Goal: Answer question/provide support

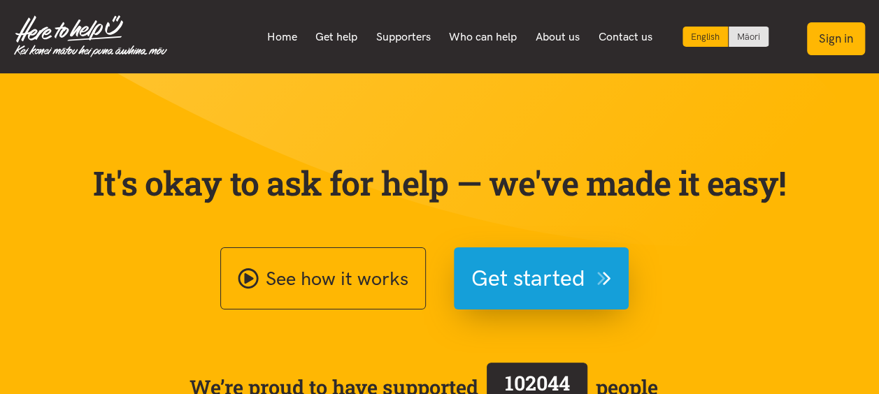
click at [837, 36] on button "Sign in" at bounding box center [836, 38] width 58 height 33
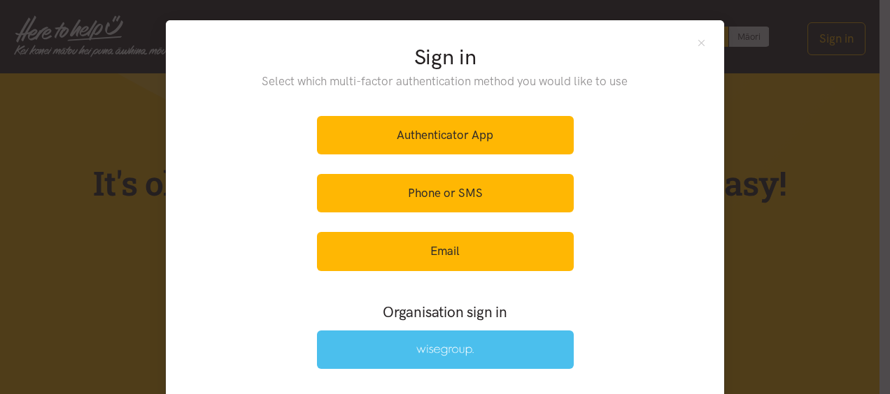
click at [532, 331] on link at bounding box center [445, 350] width 257 height 38
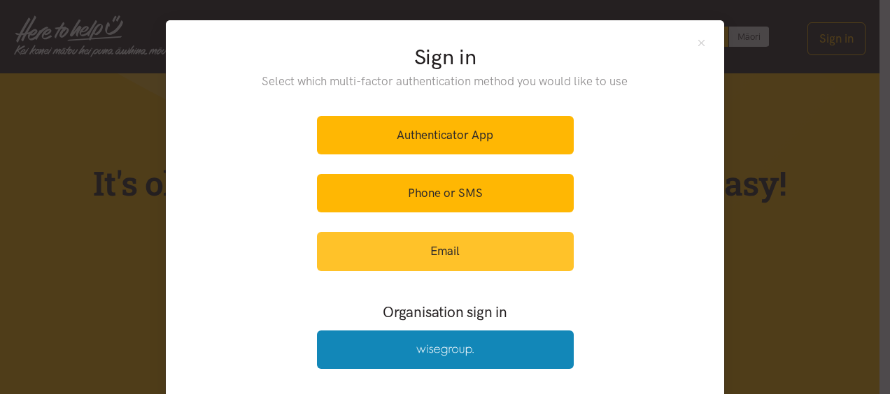
scroll to position [48, 0]
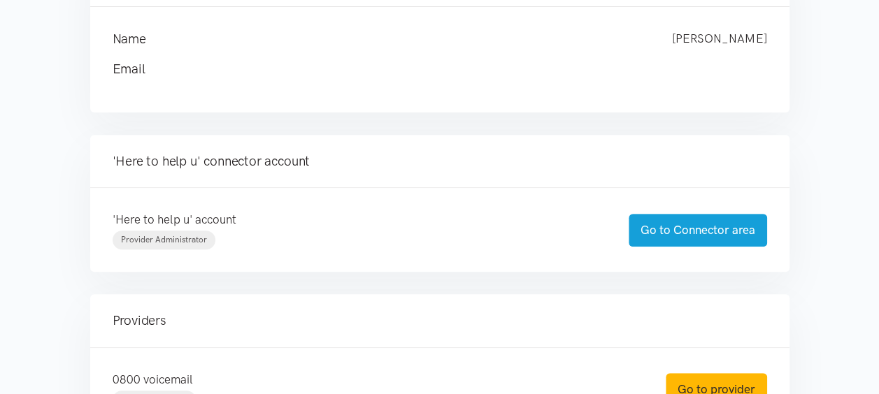
scroll to position [210, 0]
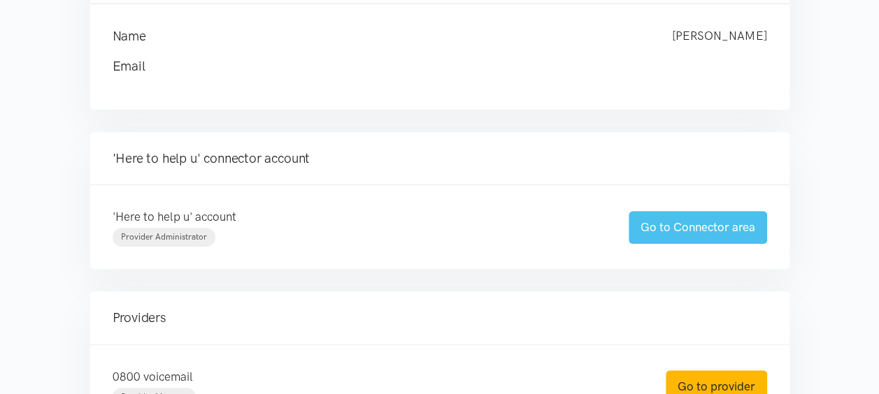
click at [703, 226] on link "Go to Connector area" at bounding box center [698, 227] width 138 height 33
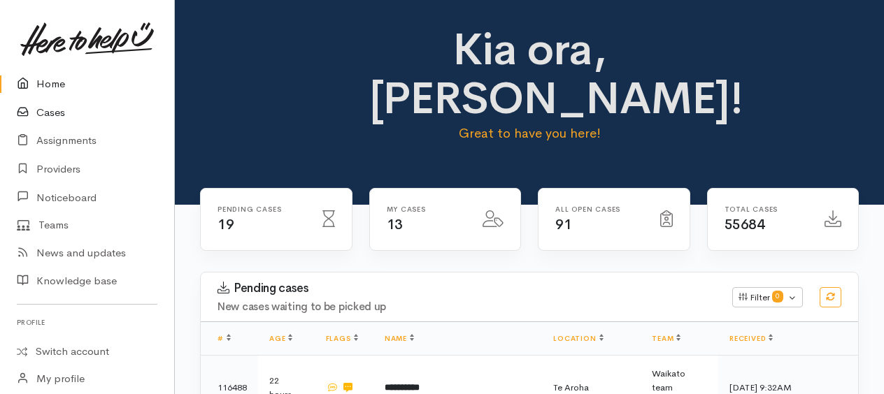
click at [52, 111] on link "Cases" at bounding box center [87, 113] width 174 height 29
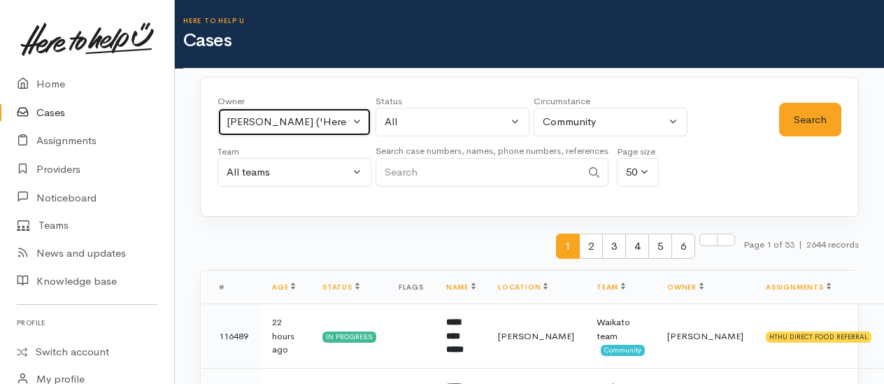
click at [259, 122] on div "[PERSON_NAME] ('Here to help u')" at bounding box center [288, 122] width 123 height 16
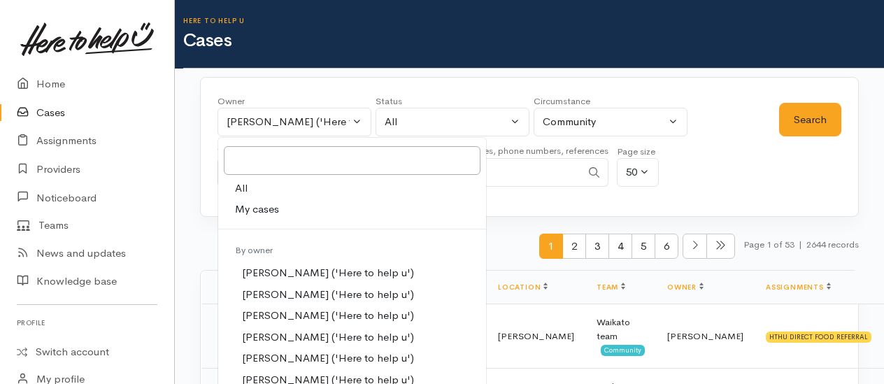
click at [250, 190] on link "All" at bounding box center [352, 189] width 268 height 22
select select "-1"
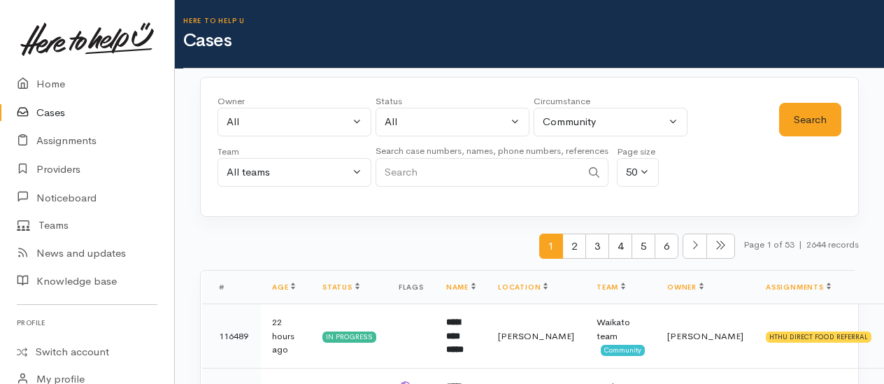
paste input "+64221564774"
click at [794, 129] on button "Search" at bounding box center [810, 120] width 62 height 34
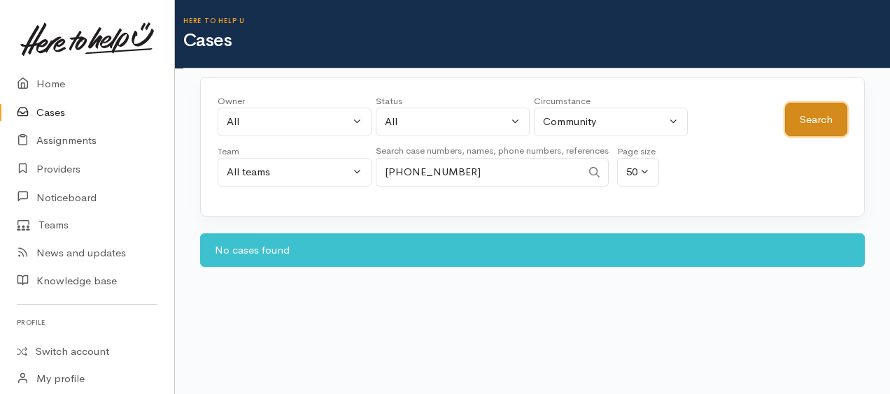
click at [827, 114] on button "Search" at bounding box center [816, 120] width 62 height 34
click at [402, 168] on input "+64221564774" at bounding box center [479, 172] width 206 height 29
type input "0221564774"
click at [834, 111] on button "Search" at bounding box center [816, 120] width 62 height 34
click at [53, 83] on link "Home" at bounding box center [87, 84] width 174 height 29
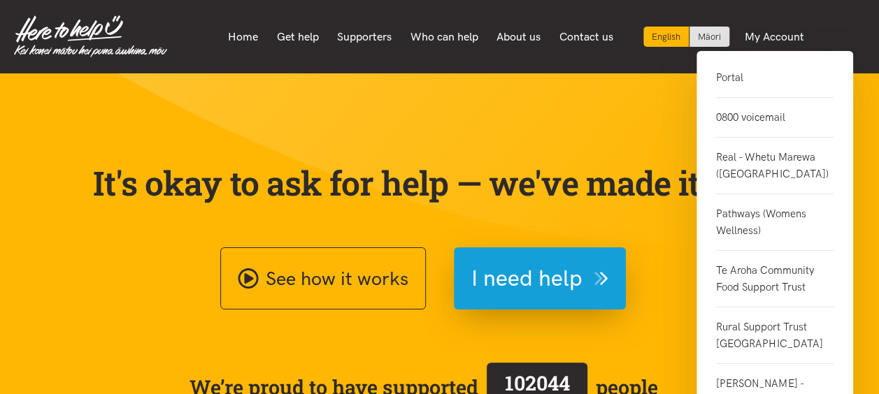
click at [743, 119] on link "0800 voicemail" at bounding box center [774, 118] width 117 height 40
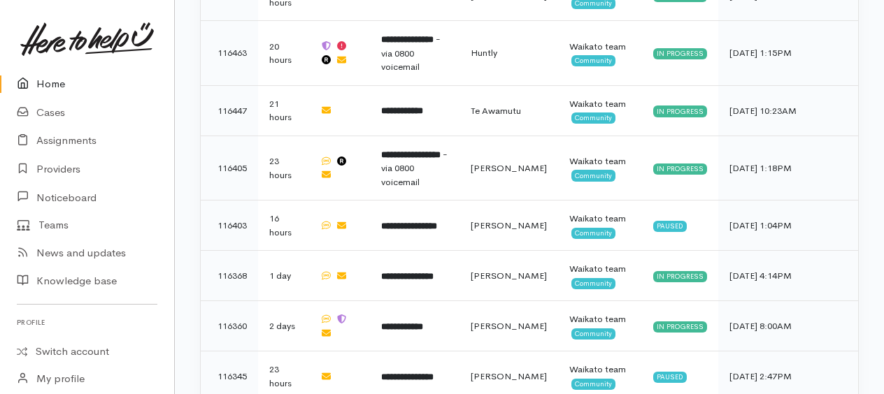
scroll to position [1717, 0]
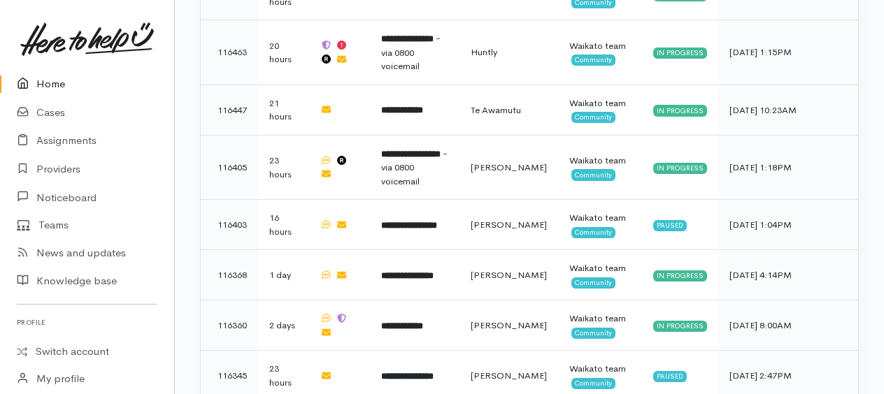
click at [48, 83] on link "Home" at bounding box center [87, 84] width 174 height 29
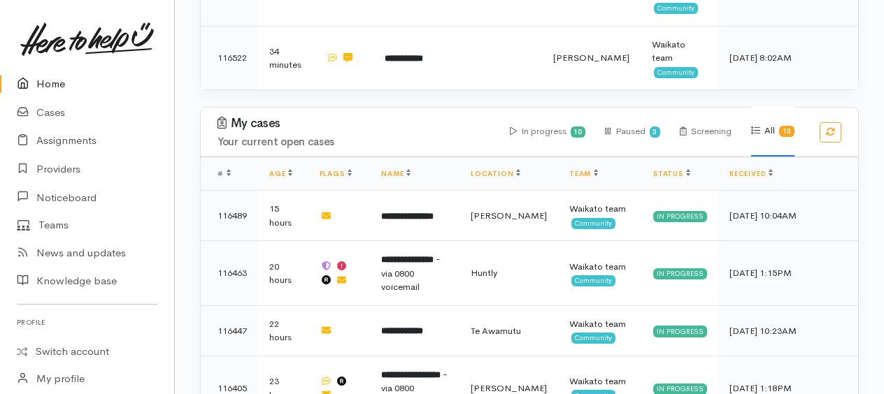
scroll to position [1507, 0]
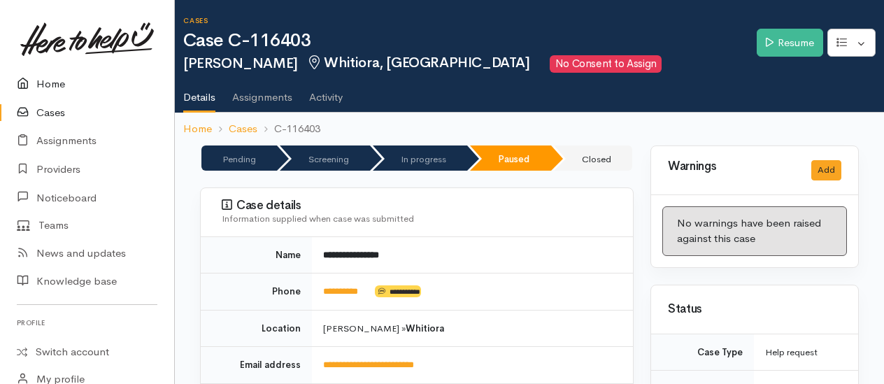
click at [38, 77] on link "Home" at bounding box center [87, 84] width 174 height 29
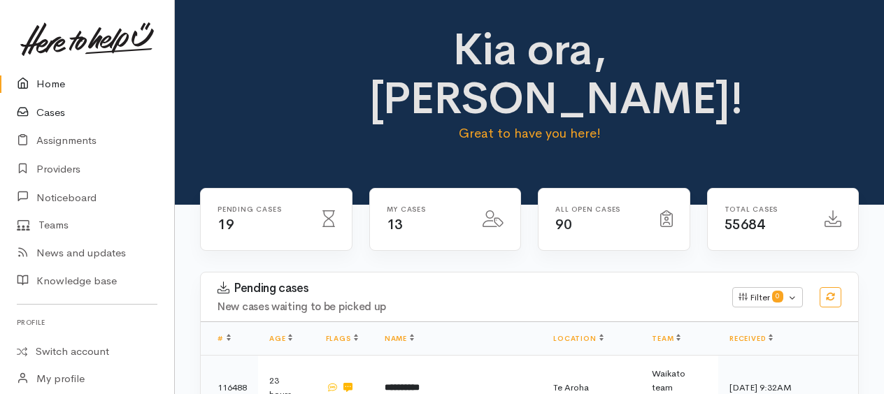
click at [57, 113] on link "Cases" at bounding box center [87, 113] width 174 height 29
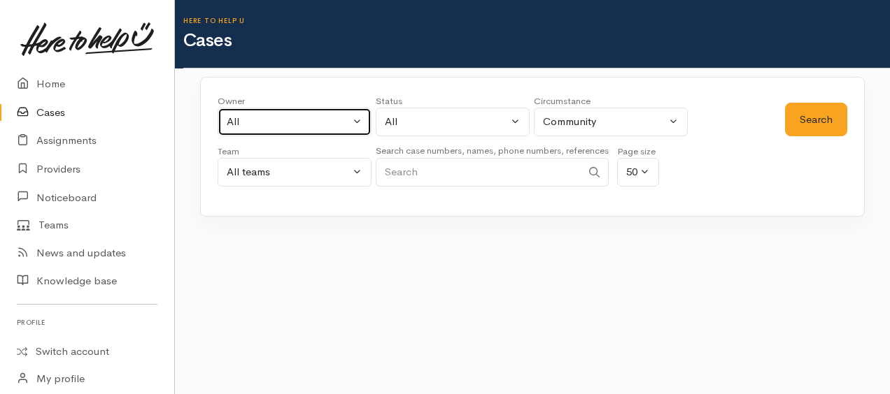
click at [245, 122] on div "All" at bounding box center [288, 122] width 123 height 16
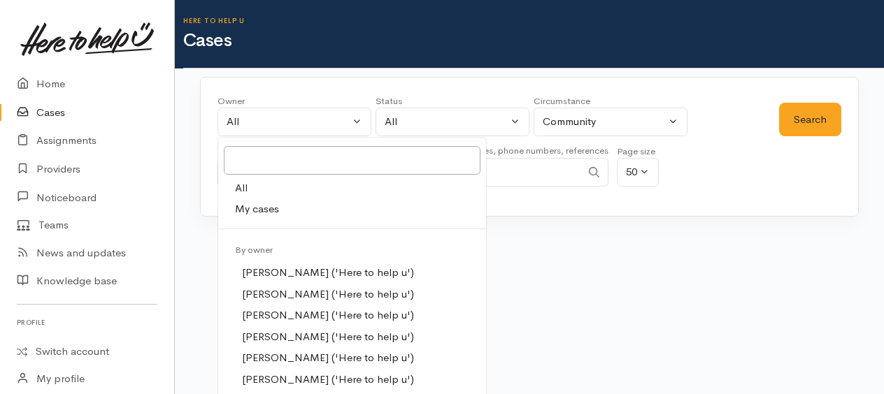
click at [259, 208] on span "My cases" at bounding box center [257, 209] width 44 height 16
select select "1759"
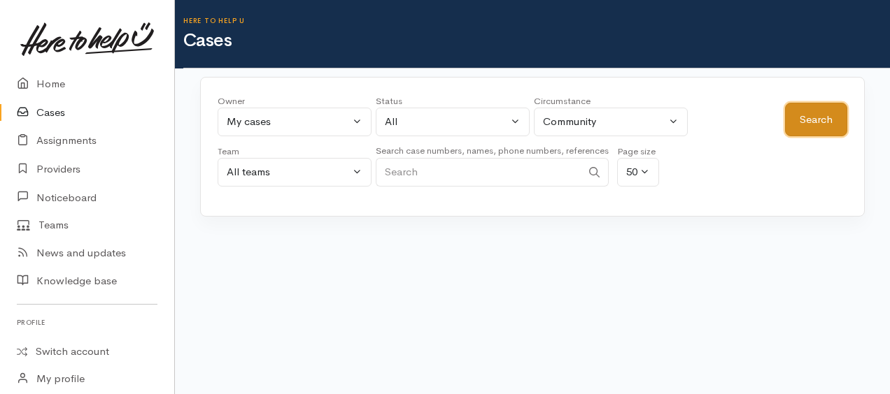
click at [815, 125] on button "Search" at bounding box center [816, 120] width 62 height 34
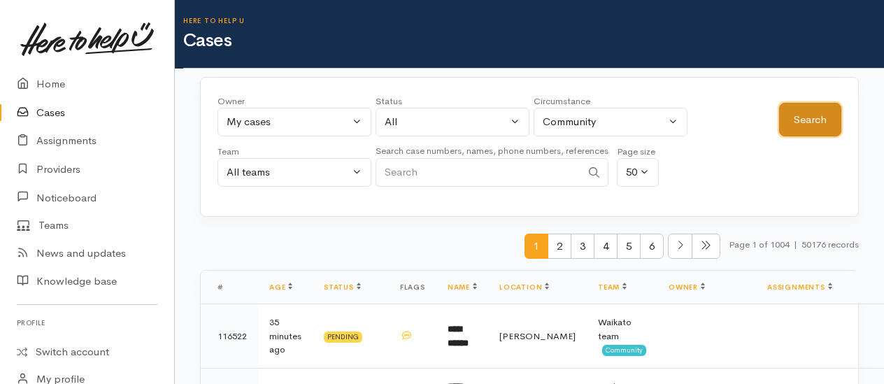
click at [811, 122] on button "Search" at bounding box center [810, 120] width 62 height 34
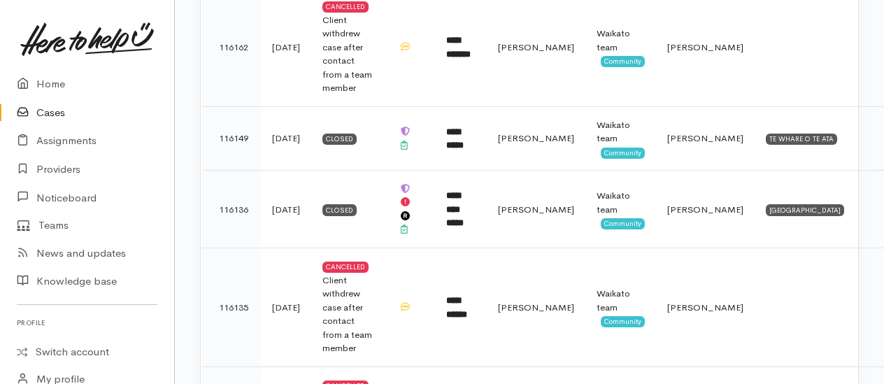
scroll to position [2937, 0]
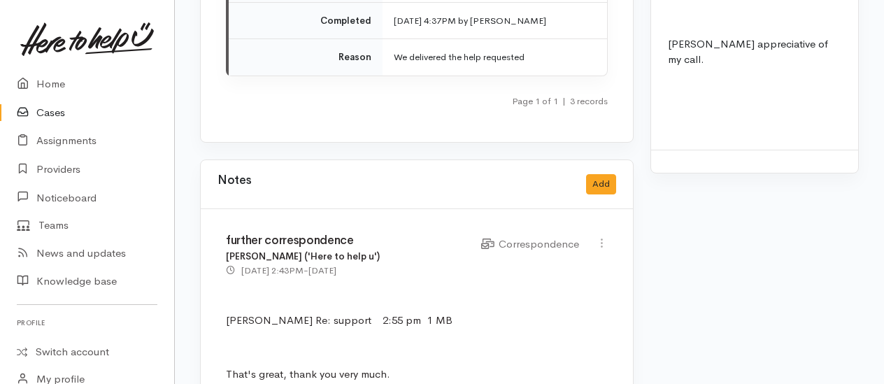
scroll to position [3637, 0]
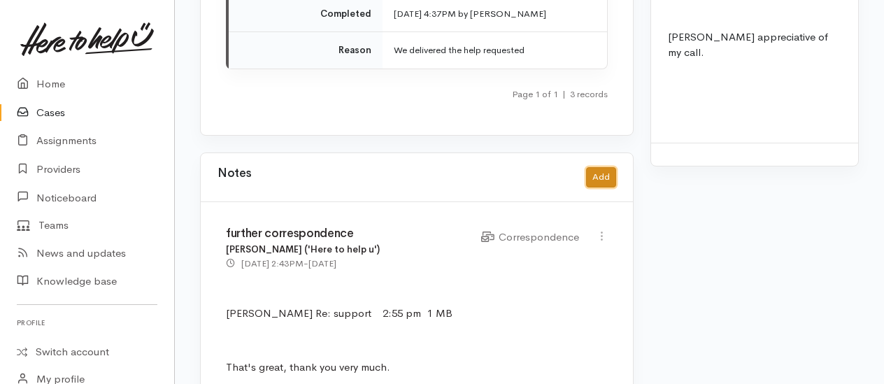
click at [606, 167] on button "Add" at bounding box center [601, 177] width 30 height 20
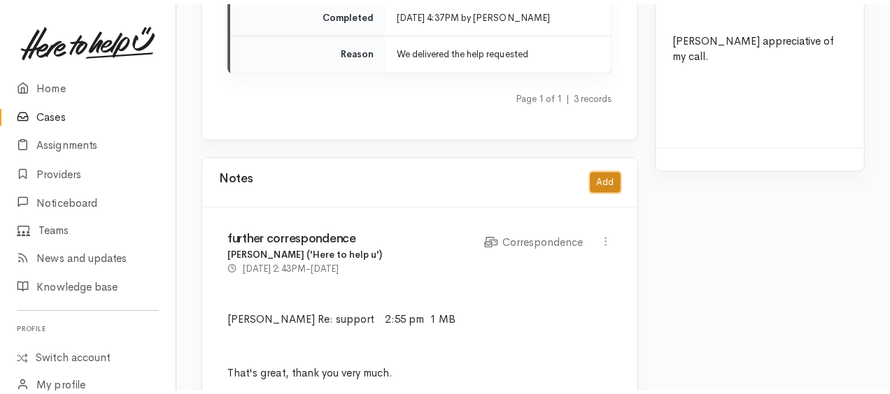
scroll to position [3609, 0]
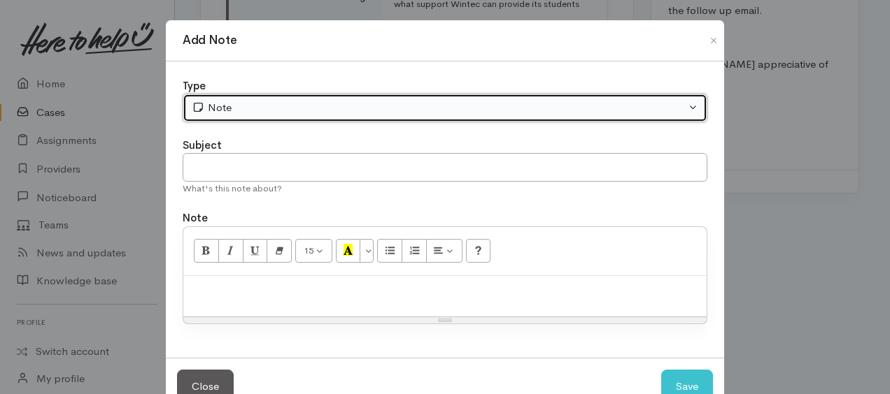
drag, startPoint x: 376, startPoint y: 97, endPoint x: 341, endPoint y: 140, distance: 55.7
click at [376, 97] on button "Note" at bounding box center [445, 108] width 525 height 29
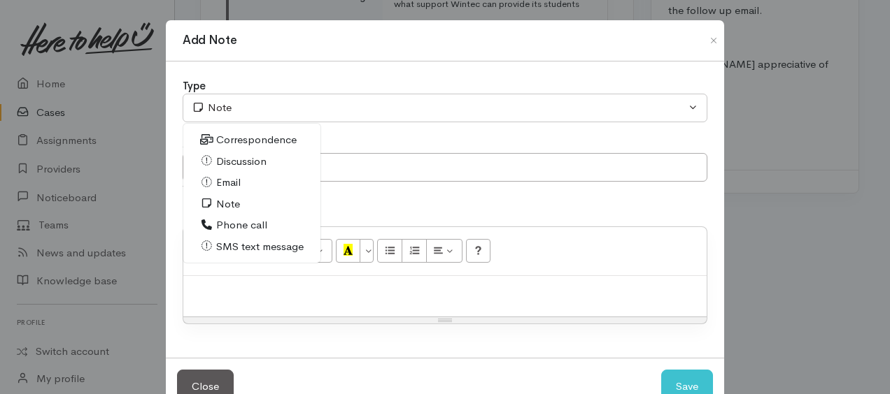
click at [245, 166] on span "Discussion" at bounding box center [241, 162] width 50 height 16
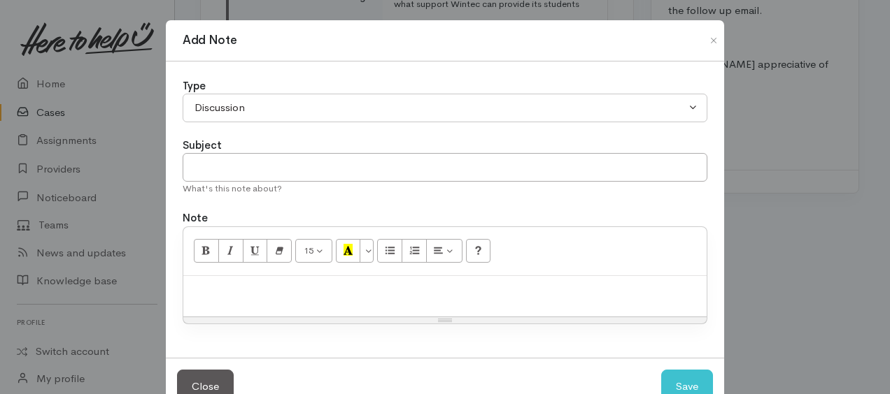
drag, startPoint x: 220, startPoint y: 90, endPoint x: 228, endPoint y: 124, distance: 35.8
click at [221, 90] on div "Type" at bounding box center [445, 86] width 525 height 16
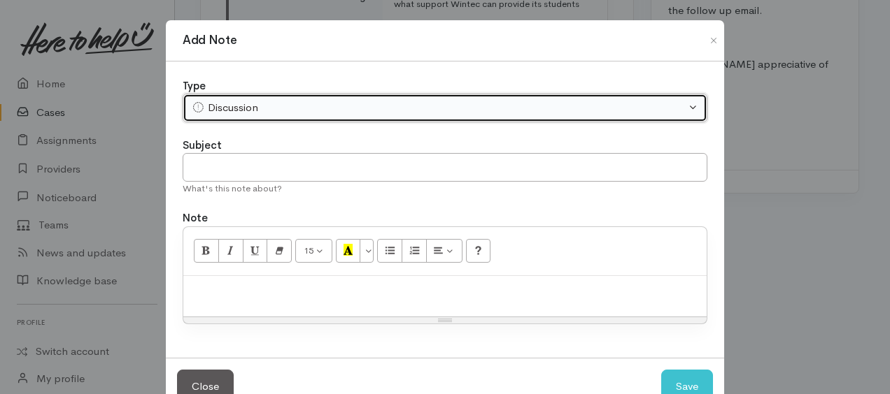
click at [242, 101] on div "Discussion" at bounding box center [439, 108] width 494 height 16
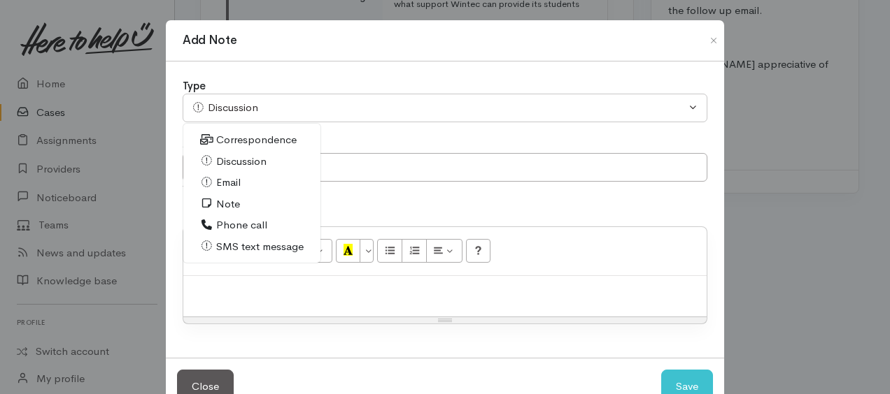
click at [236, 139] on span "Correspondence" at bounding box center [256, 140] width 80 height 16
select select "6"
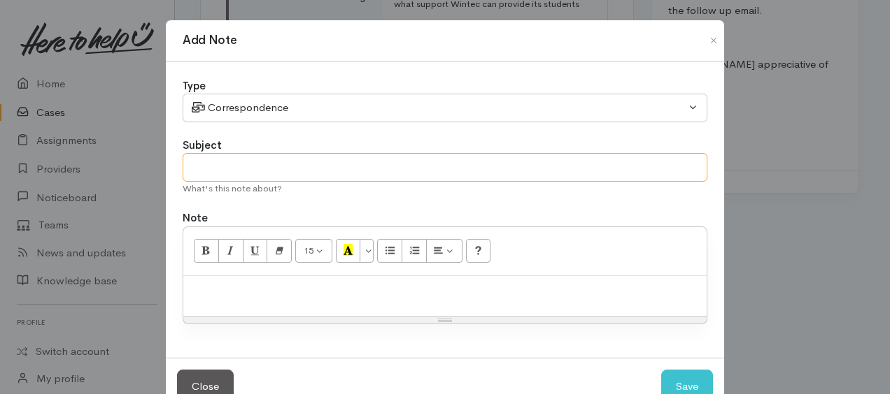
click at [243, 169] on input "text" at bounding box center [445, 167] width 525 height 29
drag, startPoint x: 231, startPoint y: 168, endPoint x: 462, endPoint y: 164, distance: 230.8
click at [520, 155] on input "further emsil contat after case was clsoed" at bounding box center [445, 167] width 525 height 29
type input "further email contact after case was closed"
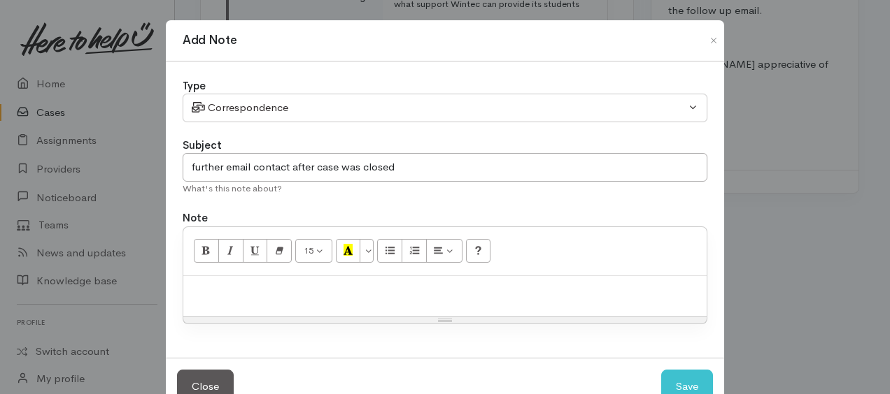
paste div
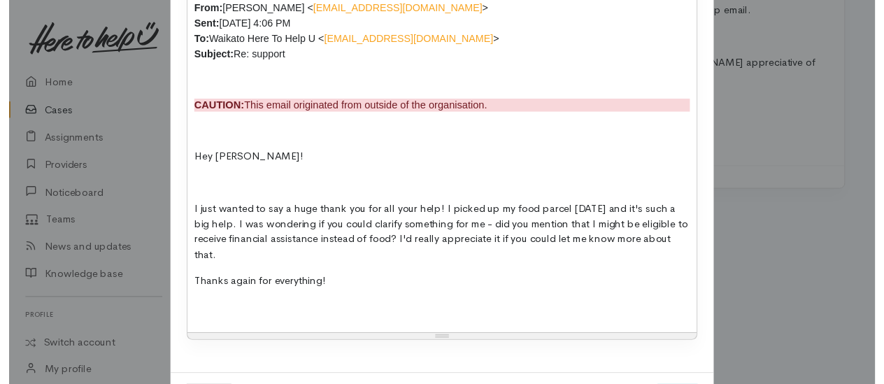
scroll to position [643, 0]
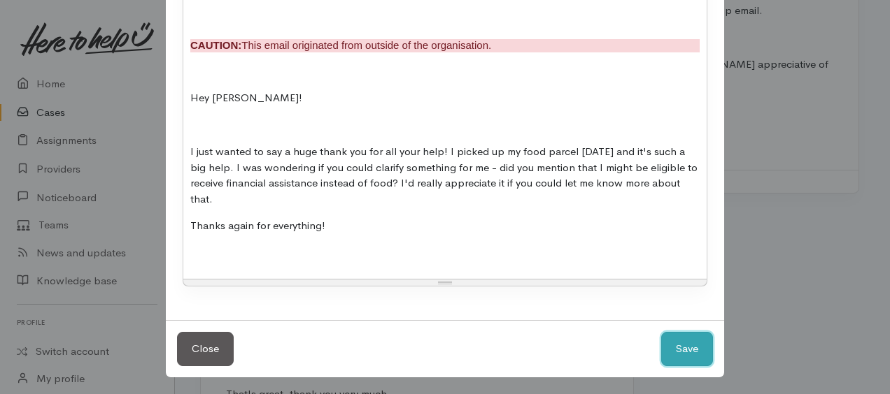
click at [698, 354] on button "Save" at bounding box center [687, 349] width 52 height 34
select select "1"
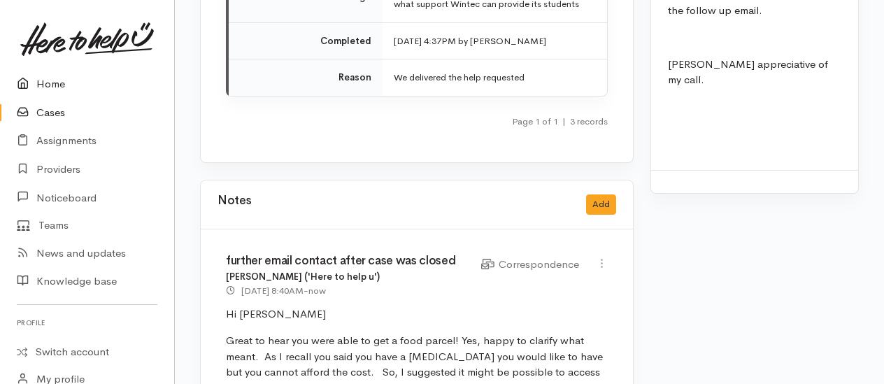
click at [55, 84] on link "Home" at bounding box center [87, 84] width 174 height 29
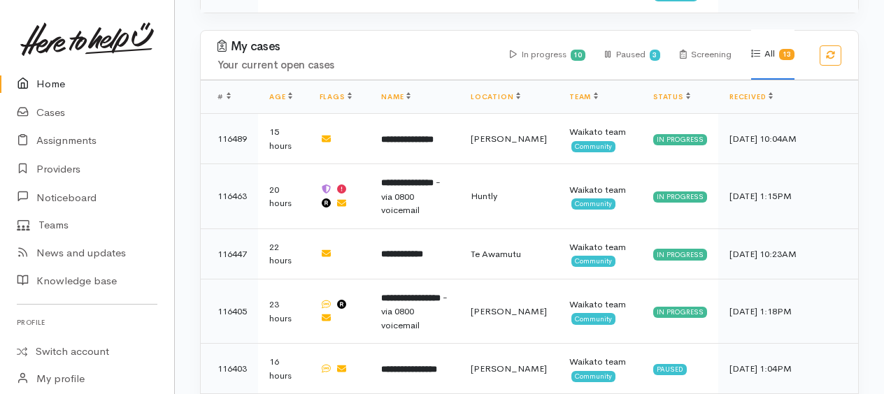
scroll to position [1577, 0]
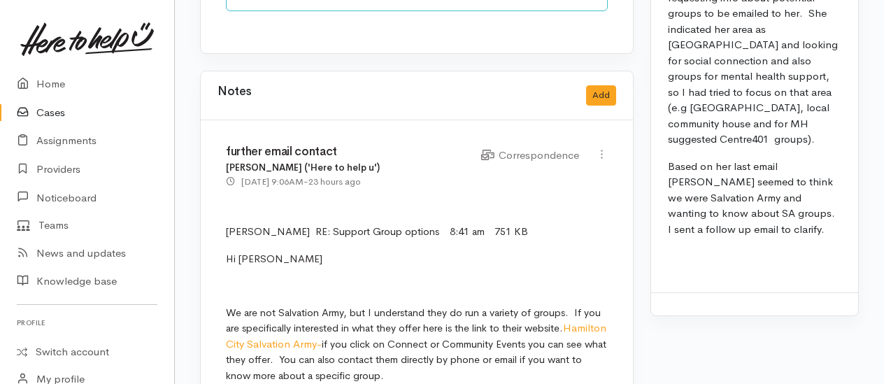
scroll to position [1189, 0]
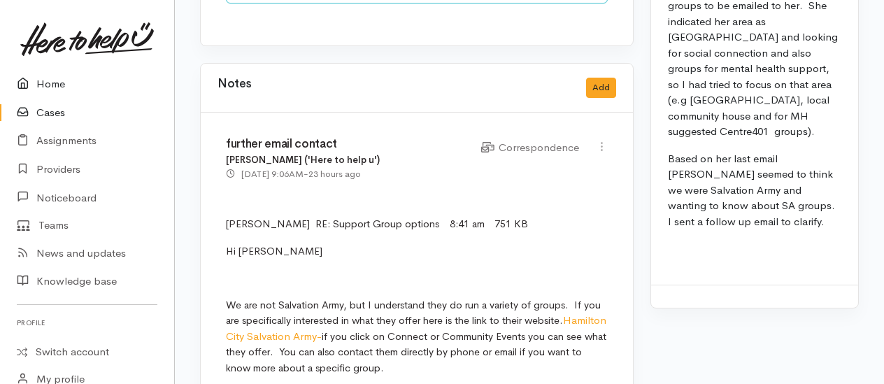
click at [57, 81] on link "Home" at bounding box center [87, 84] width 174 height 29
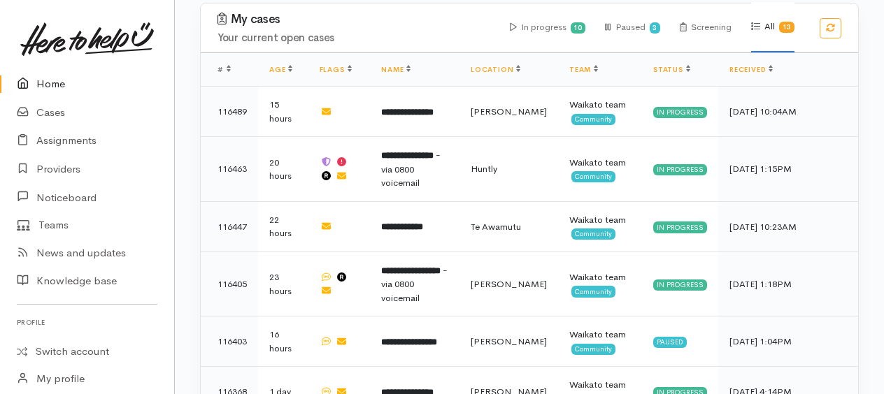
scroll to position [1670, 0]
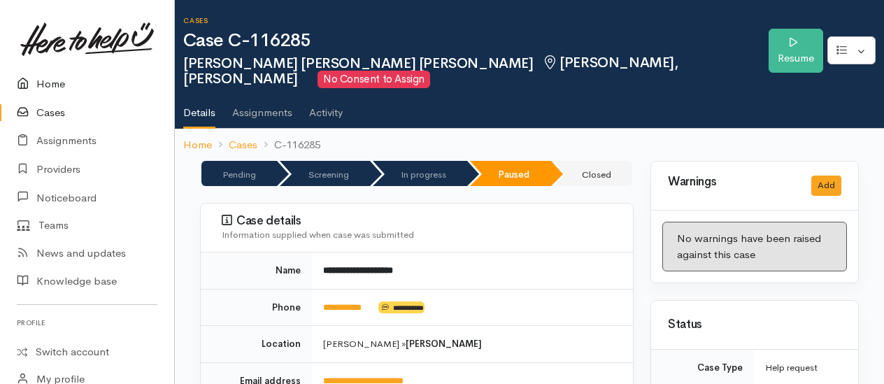
click at [52, 79] on link "Home" at bounding box center [87, 84] width 174 height 29
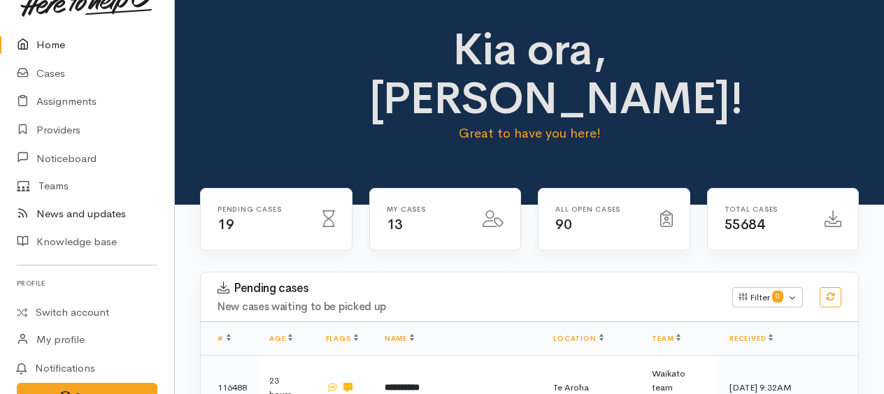
scroll to position [109, 0]
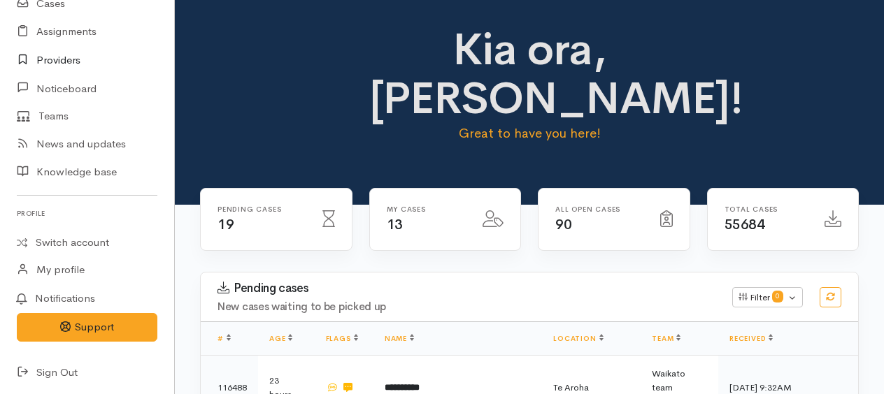
click at [63, 60] on link "Providers" at bounding box center [87, 60] width 174 height 29
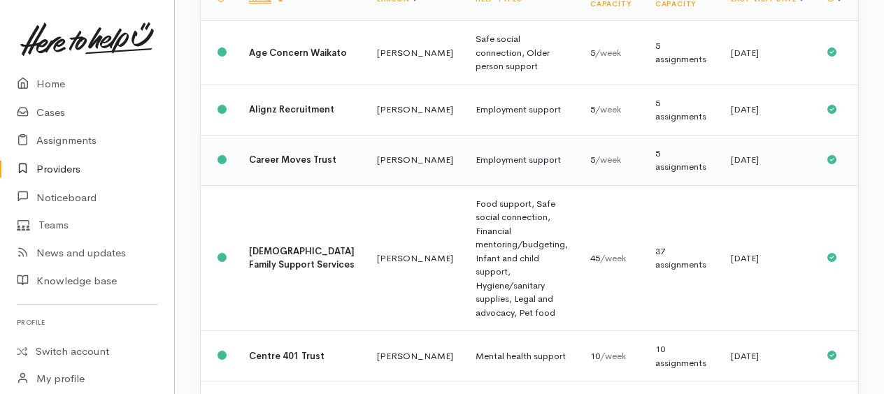
scroll to position [420, 0]
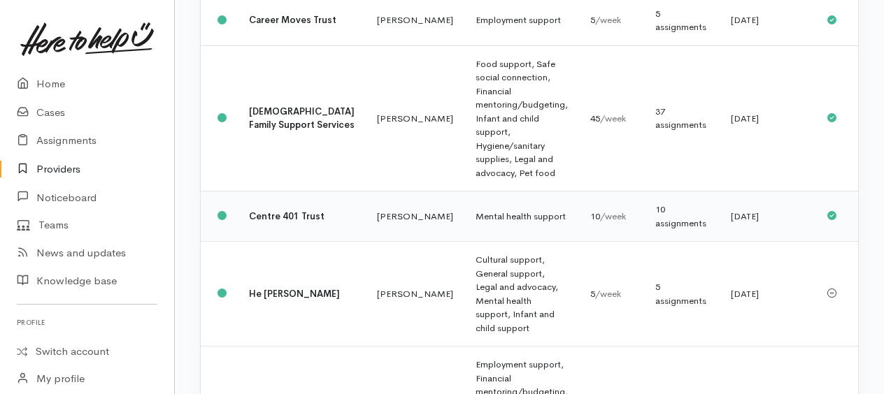
click at [263, 215] on b "Centre 401 Trust" at bounding box center [287, 217] width 76 height 12
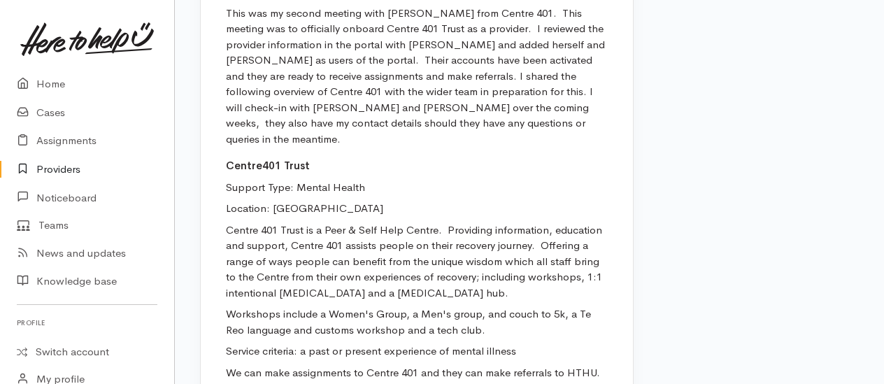
scroll to position [1744, 0]
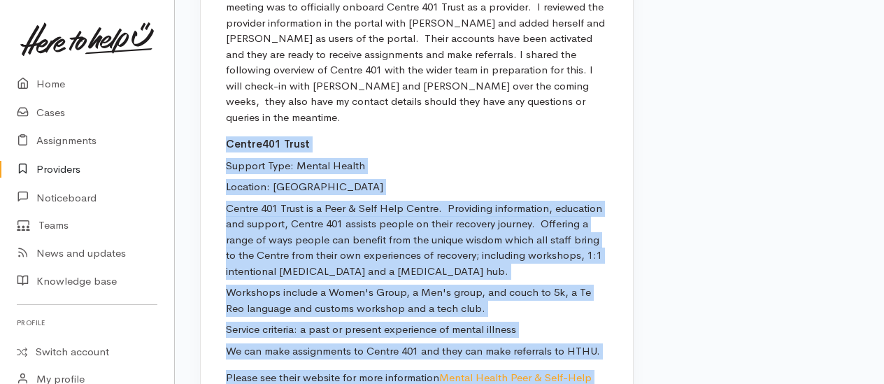
drag, startPoint x: 225, startPoint y: 78, endPoint x: 632, endPoint y: 326, distance: 475.8
click at [632, 326] on div "Onboarding Meeting with Centre 401. [PERSON_NAME] ('Here to help u') [DATE] 4:2…" at bounding box center [417, 177] width 432 height 541
drag, startPoint x: 632, startPoint y: 326, endPoint x: 527, endPoint y: 315, distance: 104.8
copy div "Centre401 Trust Support Type: Mental Health Location: [PERSON_NAME] Centre 401 …"
